Goal: Task Accomplishment & Management: Manage account settings

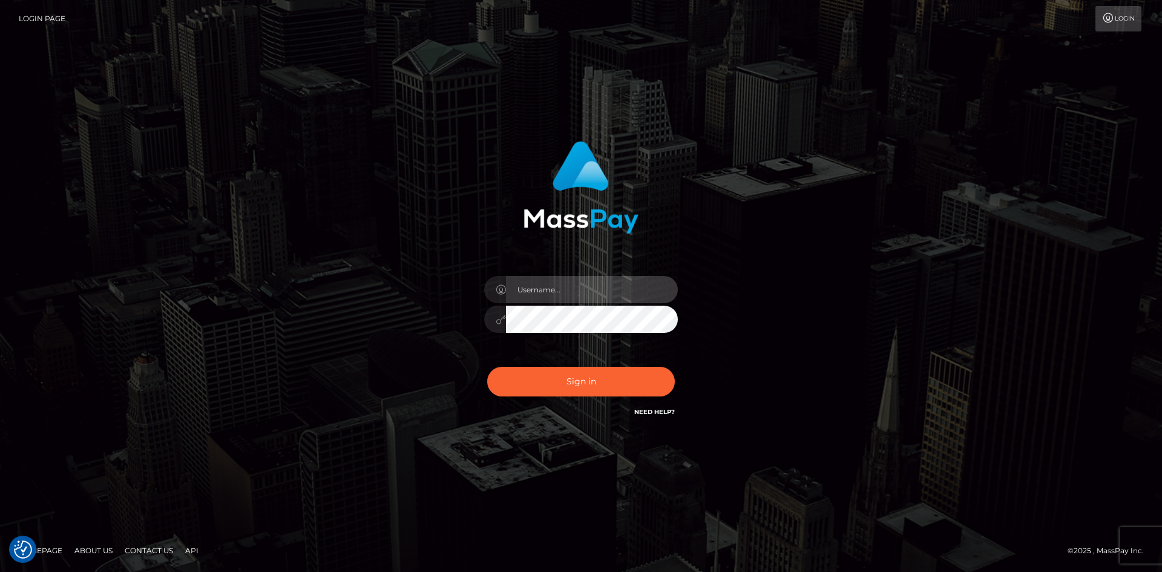
click at [507, 300] on input "text" at bounding box center [592, 289] width 172 height 27
type input "pranav"
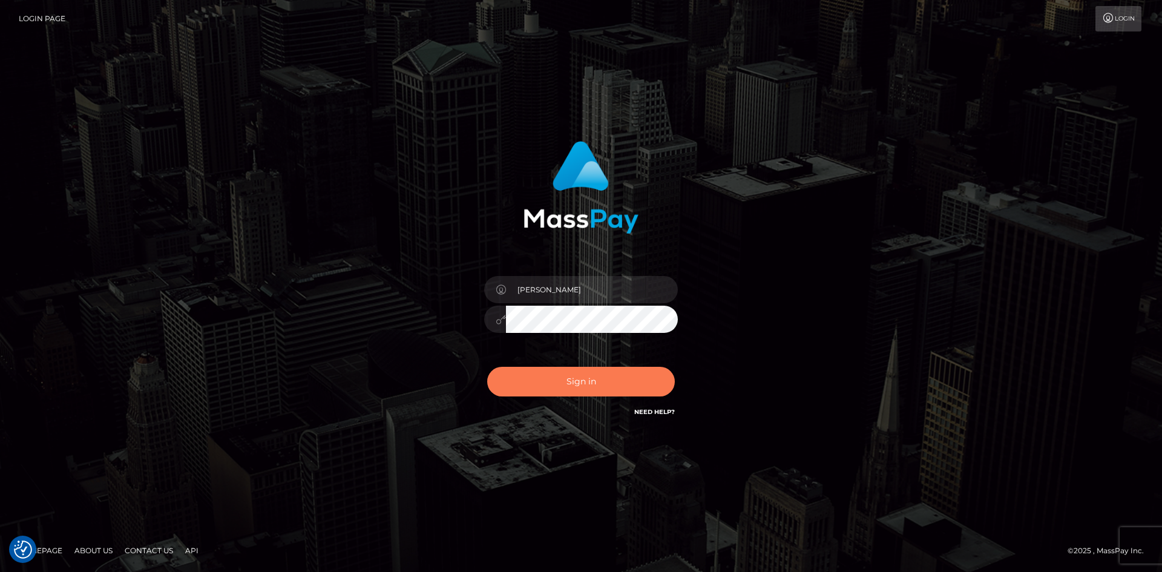
click at [540, 380] on button "Sign in" at bounding box center [581, 382] width 188 height 30
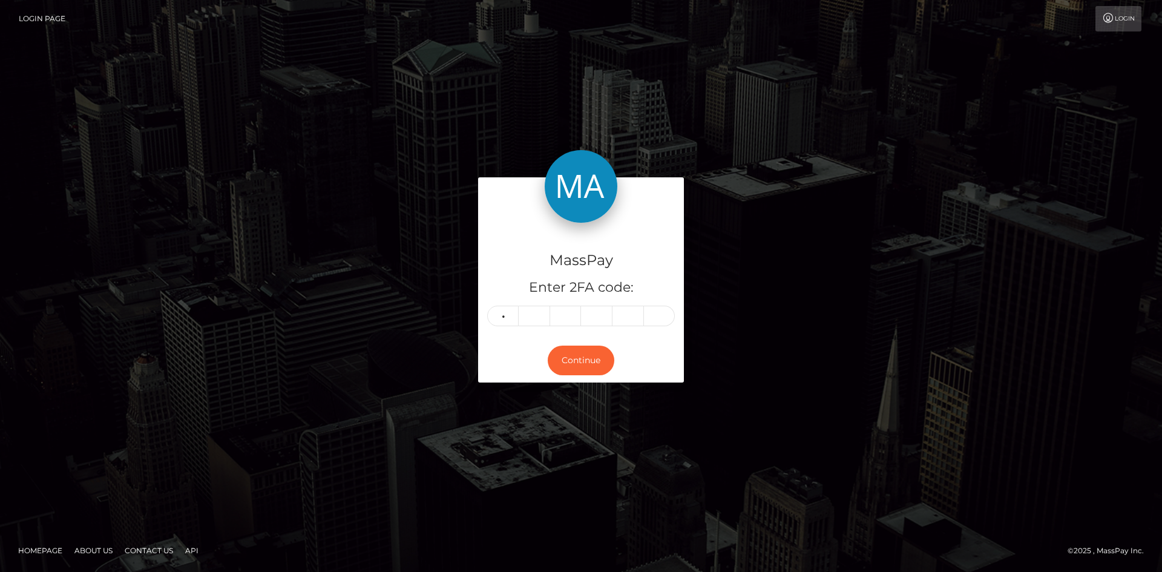
type input "2"
type input "8"
type input "1"
type input "8"
type input "6"
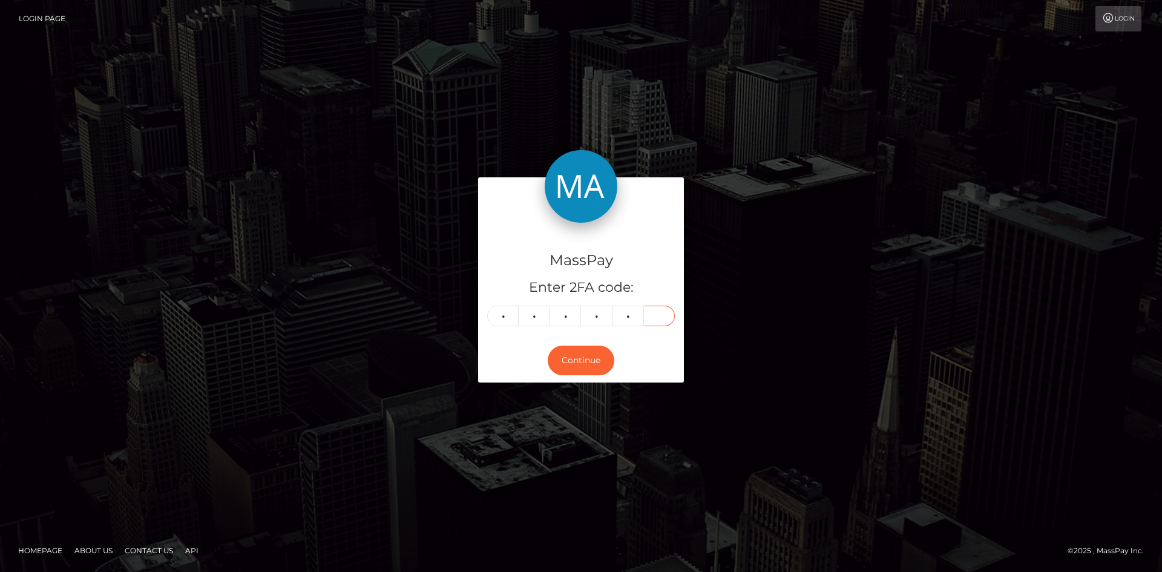
type input "9"
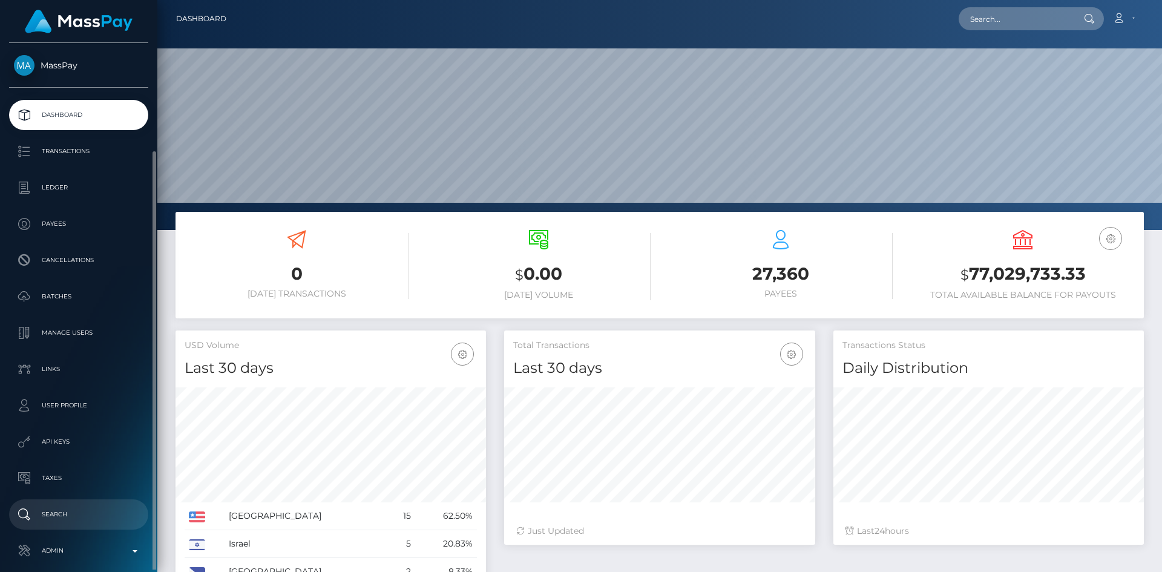
scroll to position [57, 0]
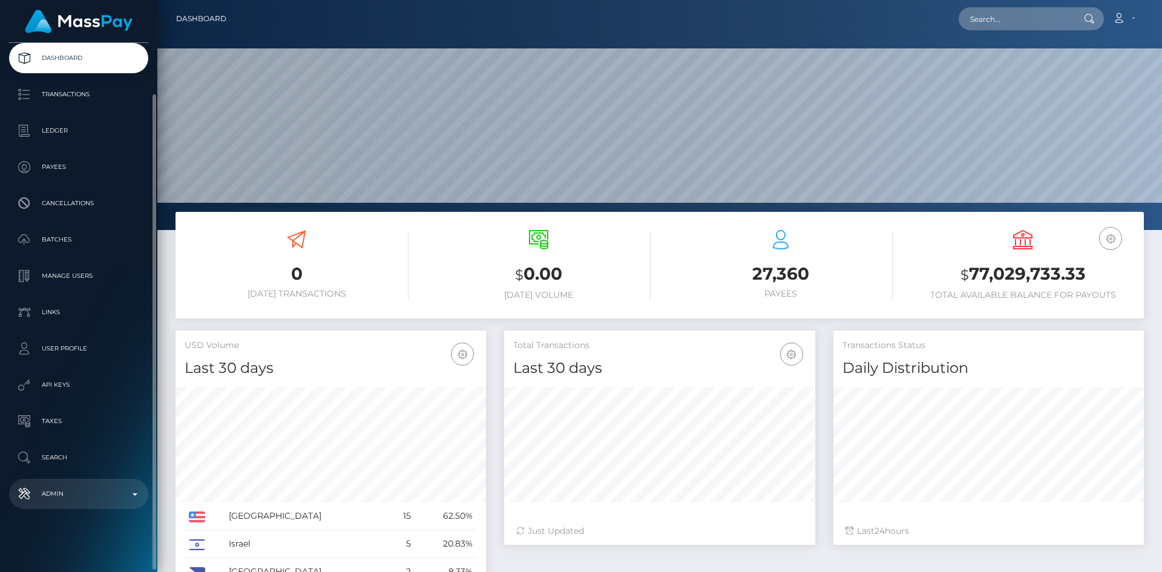
click at [89, 487] on p "Admin" at bounding box center [79, 494] width 130 height 18
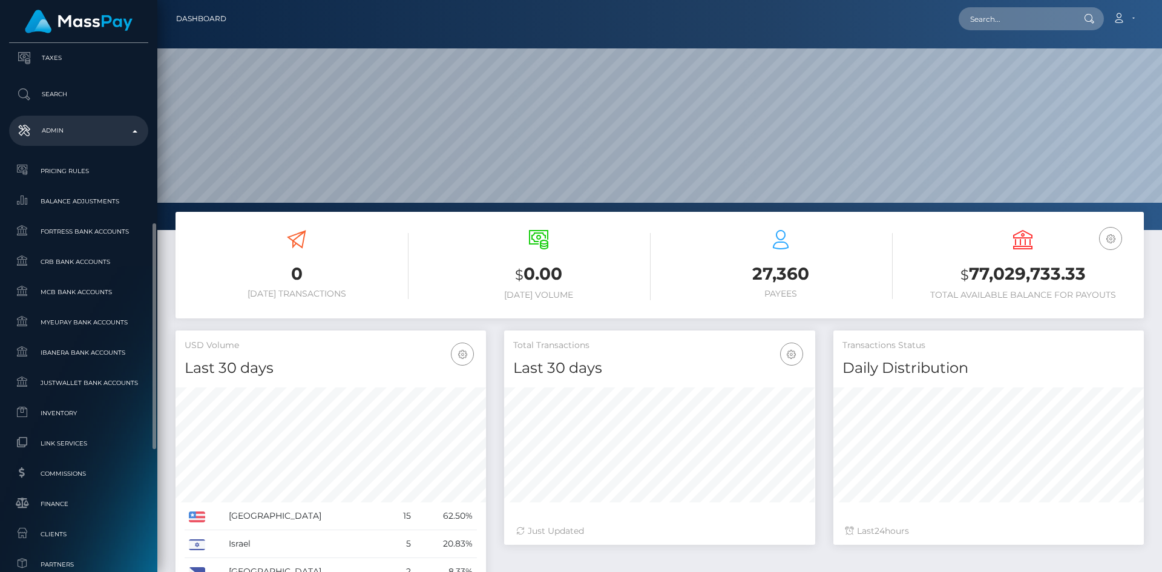
scroll to position [700, 0]
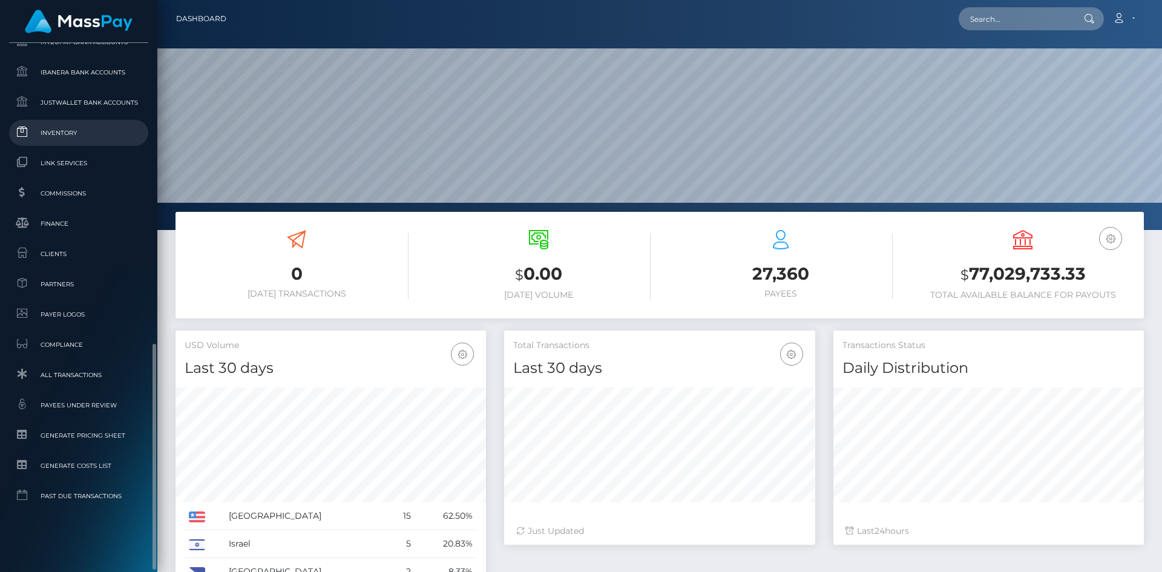
click at [59, 136] on span "Inventory" at bounding box center [79, 133] width 130 height 14
